Goal: Task Accomplishment & Management: Manage account settings

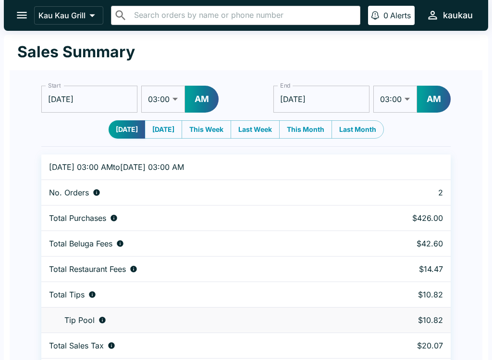
select select "03:00"
click at [23, 14] on icon "open drawer" at bounding box center [21, 15] width 13 height 13
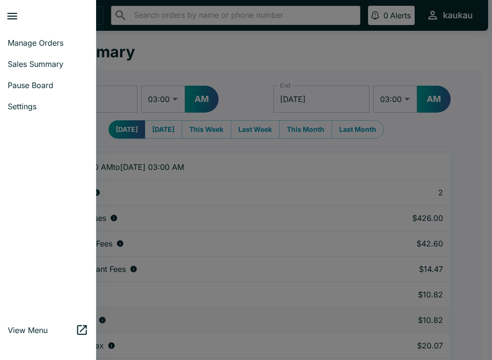
click at [46, 42] on span "Manage Orders" at bounding box center [48, 43] width 81 height 10
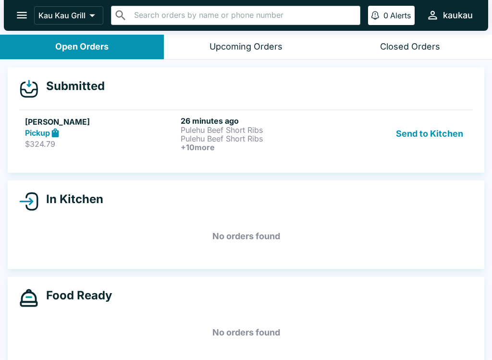
click at [242, 127] on p "Pulehu Beef Short Ribs" at bounding box center [257, 130] width 152 height 9
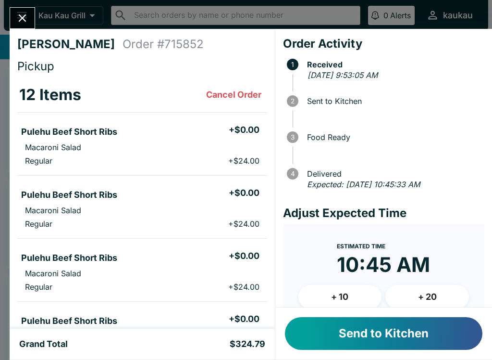
click at [409, 343] on button "Send to Kitchen" at bounding box center [384, 333] width 198 height 33
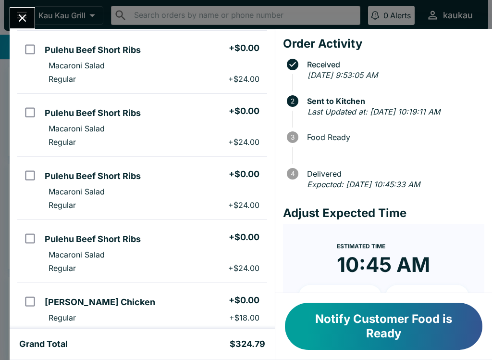
scroll to position [81, 0]
click at [399, 337] on button "Notify Customer Food is Ready" at bounding box center [384, 325] width 198 height 47
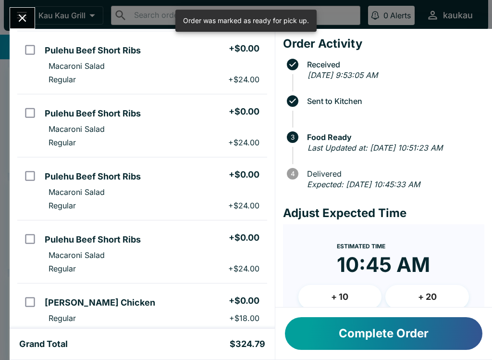
click at [16, 13] on icon "Close" at bounding box center [22, 18] width 13 height 13
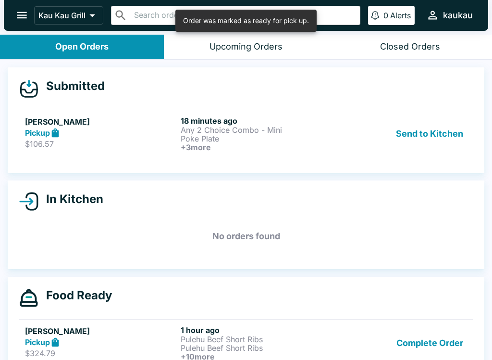
click at [250, 131] on p "Any 2 Choice Combo - Mini" at bounding box center [257, 130] width 152 height 9
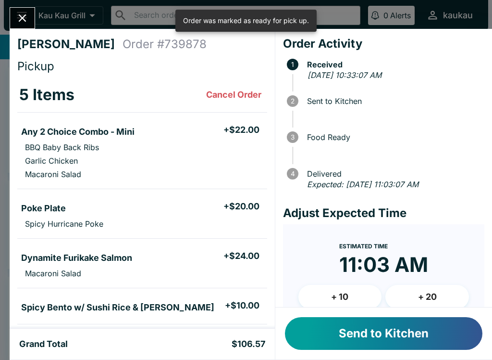
click at [404, 331] on button "Send to Kitchen" at bounding box center [384, 333] width 198 height 33
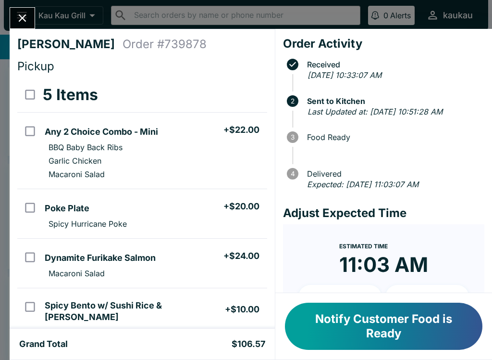
click at [385, 349] on button "Notify Customer Food is Ready" at bounding box center [384, 325] width 198 height 47
click at [390, 353] on div "Notify Customer Food is Ready" at bounding box center [384, 326] width 217 height 66
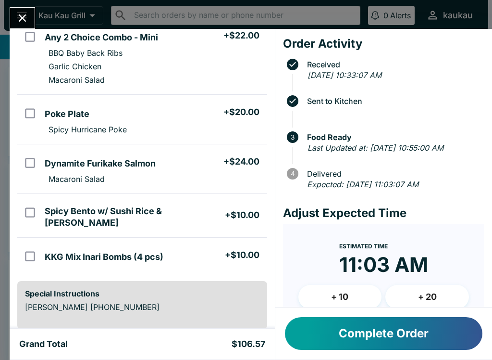
scroll to position [99, 0]
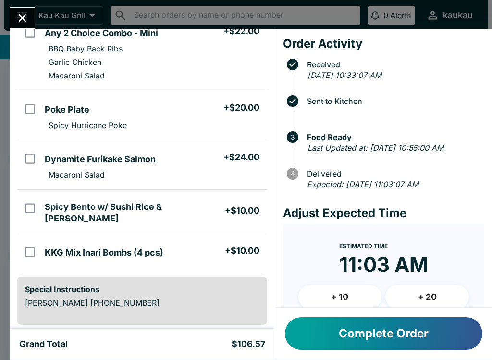
click at [415, 334] on button "Complete Order" at bounding box center [384, 333] width 198 height 33
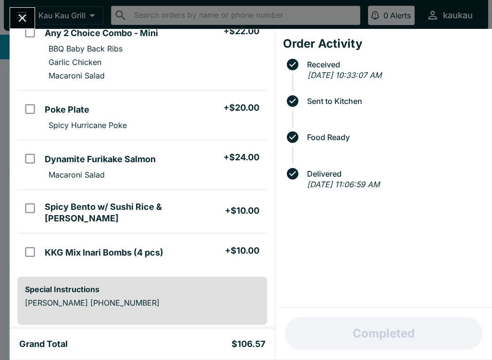
click at [19, 19] on icon "Close" at bounding box center [22, 18] width 13 height 13
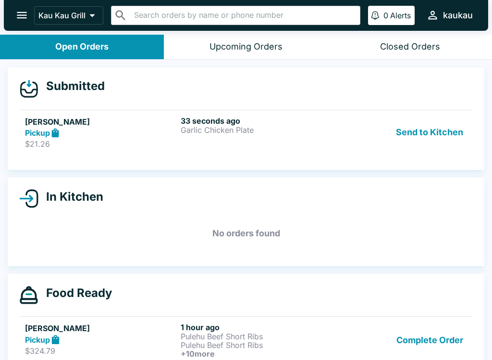
click at [426, 143] on button "Send to Kitchen" at bounding box center [429, 132] width 75 height 33
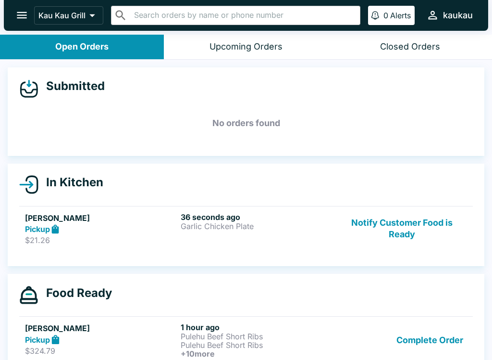
click at [317, 330] on h6 "1 hour ago" at bounding box center [257, 327] width 152 height 10
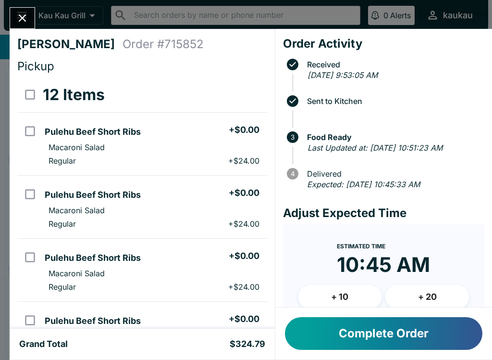
click at [26, 19] on icon "Close" at bounding box center [22, 18] width 13 height 13
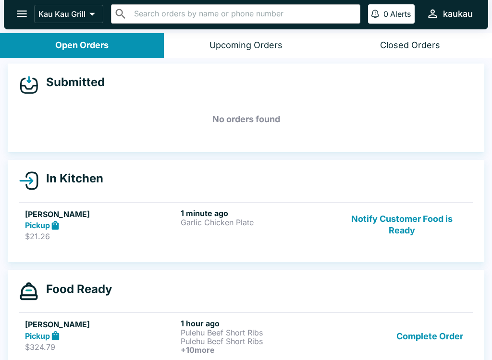
click at [298, 208] on h6 "1 minute ago" at bounding box center [257, 213] width 152 height 10
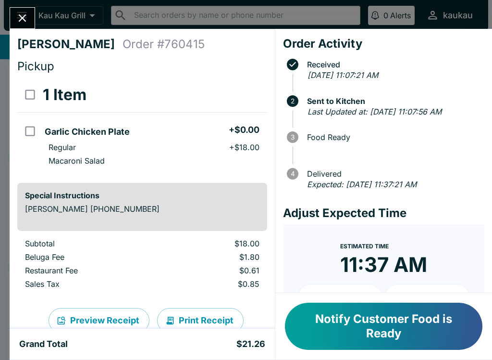
click at [13, 14] on button "Close" at bounding box center [22, 18] width 25 height 21
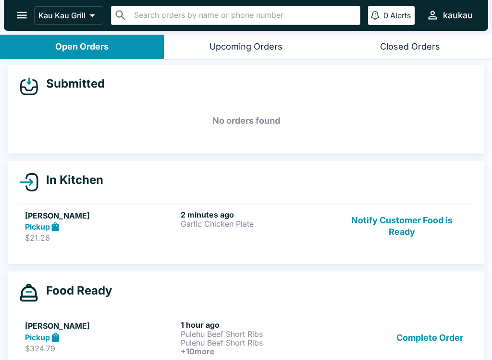
click at [185, 343] on p "Pulehu Beef Short Ribs" at bounding box center [257, 342] width 152 height 9
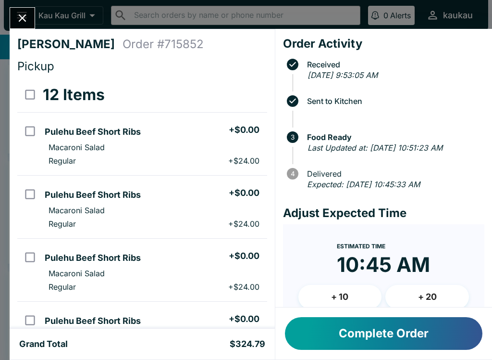
click at [385, 329] on button "Complete Order" at bounding box center [384, 333] width 198 height 33
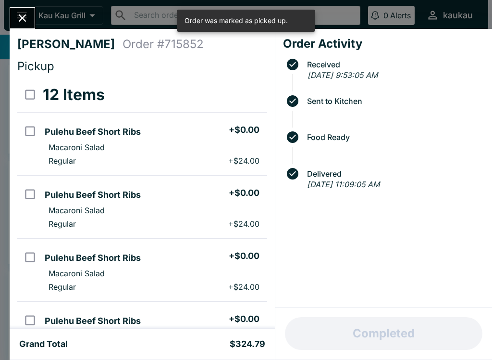
click at [19, 5] on div "[PERSON_NAME] Order # 715852 Pickup 12 Items Pulehu Beef Short Ribs + $0.00 Mac…" at bounding box center [246, 180] width 492 height 360
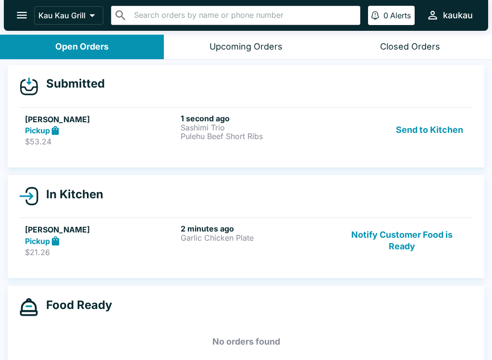
click at [281, 130] on p "Sashimi Trio" at bounding box center [257, 127] width 152 height 9
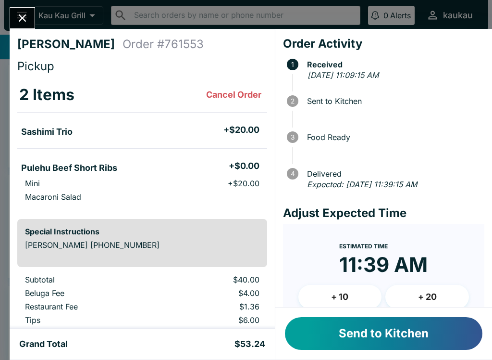
click at [377, 336] on button "Send to Kitchen" at bounding box center [384, 333] width 198 height 33
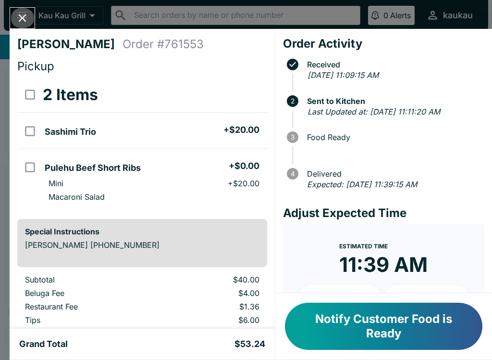
click at [17, 12] on icon "Close" at bounding box center [22, 18] width 13 height 13
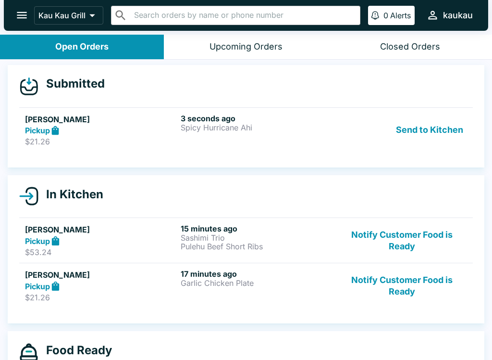
click at [436, 119] on button "Send to Kitchen" at bounding box center [429, 129] width 75 height 33
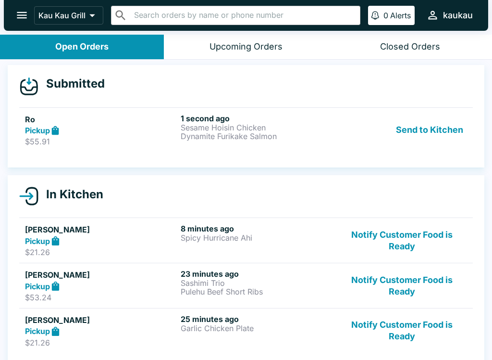
click at [429, 128] on button "Send to Kitchen" at bounding box center [429, 129] width 75 height 33
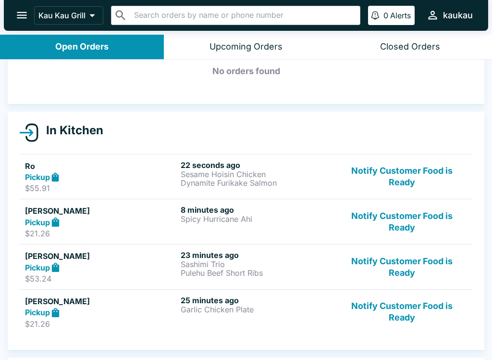
scroll to position [52, 0]
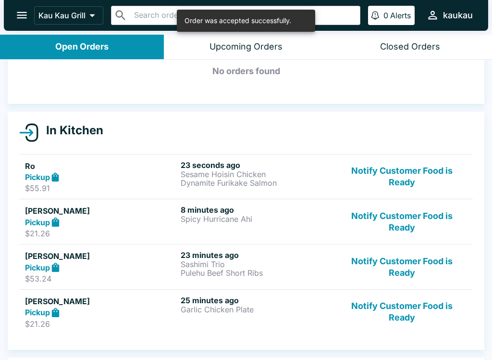
click at [379, 267] on button "Notify Customer Food is Ready" at bounding box center [402, 266] width 130 height 33
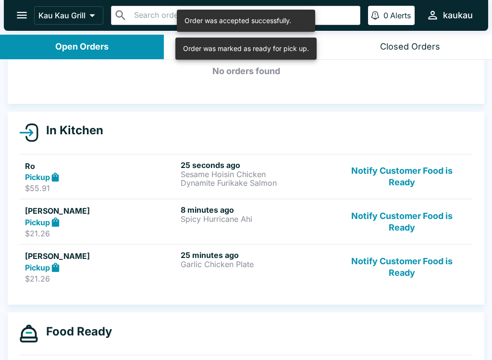
click at [390, 269] on button "Notify Customer Food is Ready" at bounding box center [402, 266] width 130 height 33
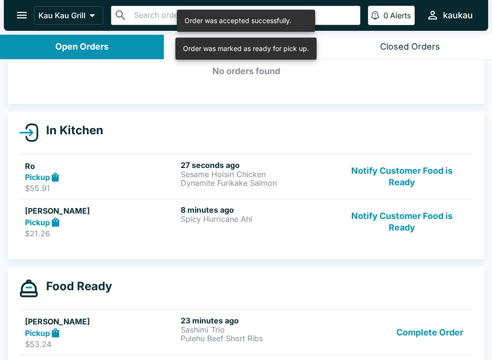
click at [420, 340] on button "Complete Order" at bounding box center [430, 331] width 75 height 33
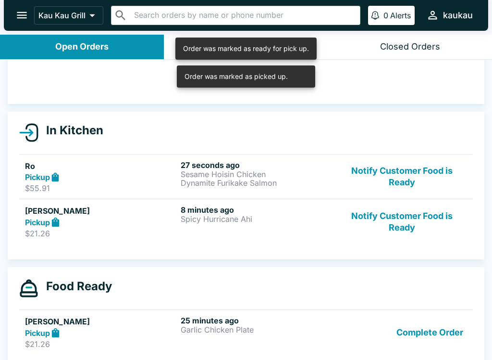
click at [417, 334] on button "Complete Order" at bounding box center [430, 331] width 75 height 33
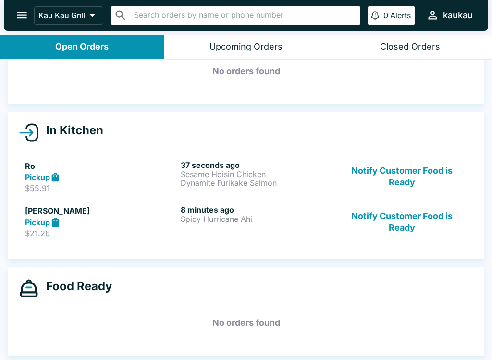
click at [200, 223] on p "Spicy Hurricane Ahi" at bounding box center [257, 218] width 152 height 9
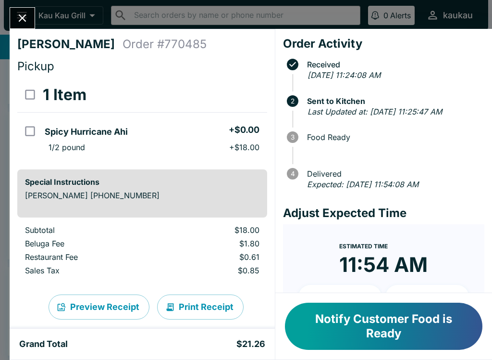
click at [23, 15] on icon "Close" at bounding box center [22, 18] width 13 height 13
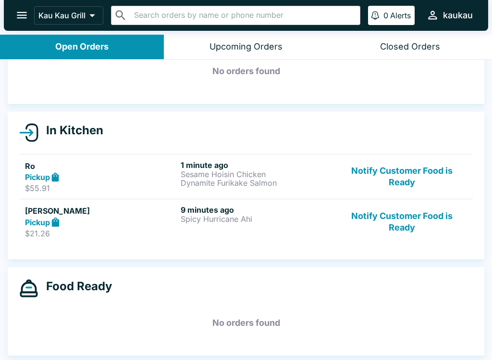
click at [42, 177] on strong "Pickup" at bounding box center [37, 177] width 25 height 10
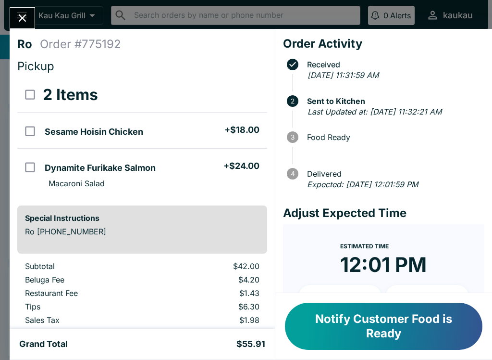
click at [21, 17] on icon "Close" at bounding box center [23, 18] width 8 height 8
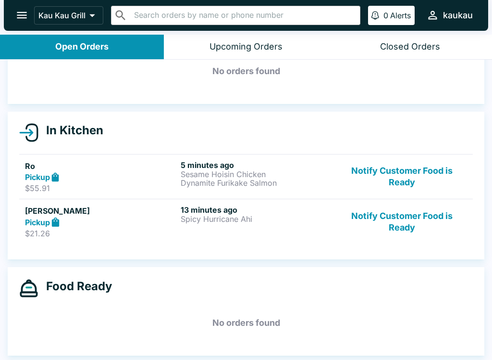
click at [401, 226] on button "Notify Customer Food is Ready" at bounding box center [402, 221] width 130 height 33
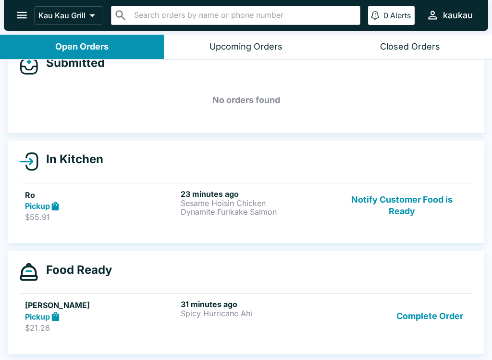
scroll to position [23, 0]
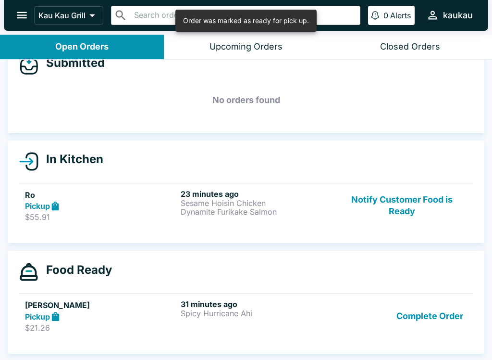
click at [405, 197] on button "Notify Customer Food is Ready" at bounding box center [402, 205] width 130 height 33
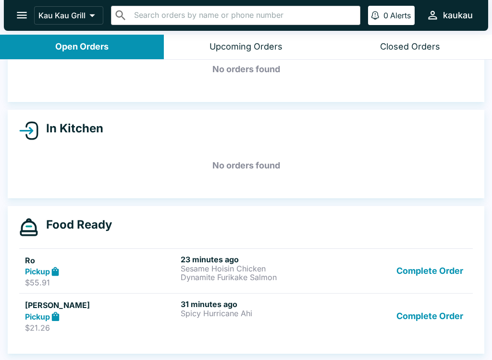
scroll to position [54, 0]
click at [451, 269] on button "Complete Order" at bounding box center [430, 270] width 75 height 33
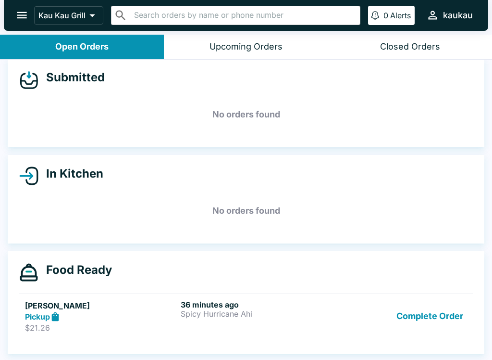
scroll to position [9, 0]
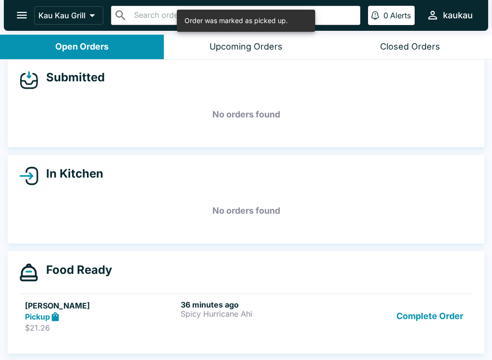
click at [225, 320] on div "36 minutes ago Spicy Hurricane Ahi" at bounding box center [257, 316] width 152 height 33
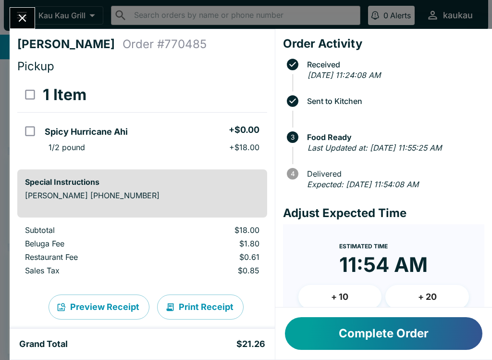
click at [348, 331] on button "Complete Order" at bounding box center [384, 333] width 198 height 33
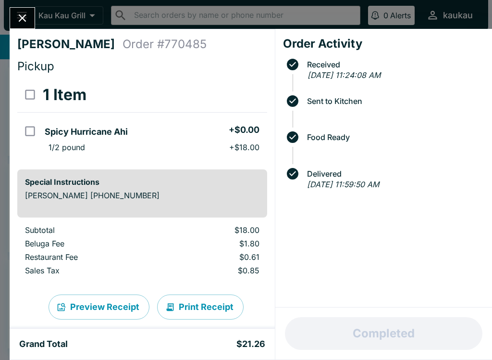
click at [24, 18] on icon "Close" at bounding box center [23, 18] width 8 height 8
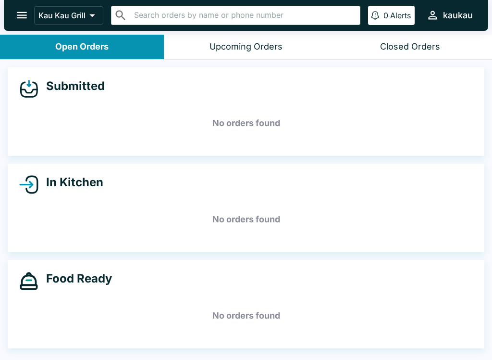
scroll to position [1, 0]
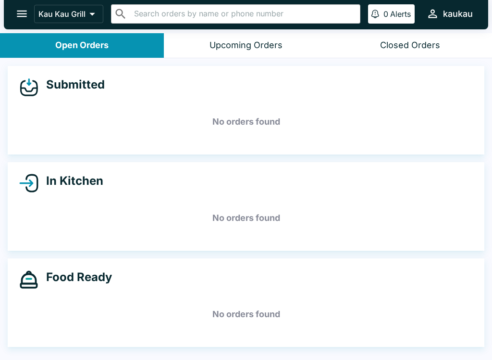
click at [20, 9] on icon "open drawer" at bounding box center [21, 13] width 13 height 13
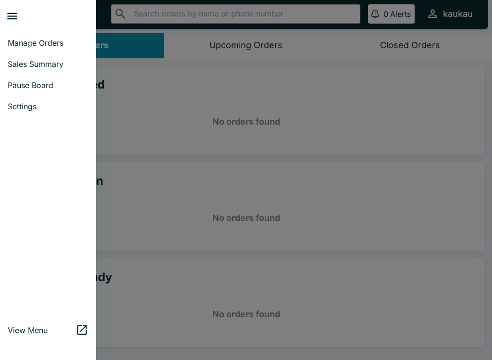
click at [59, 43] on span "Manage Orders" at bounding box center [48, 43] width 81 height 10
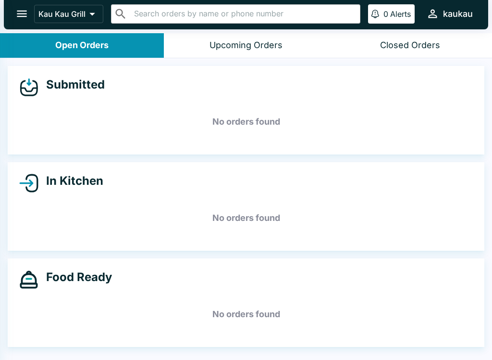
scroll to position [0, 0]
